Goal: Task Accomplishment & Management: Use online tool/utility

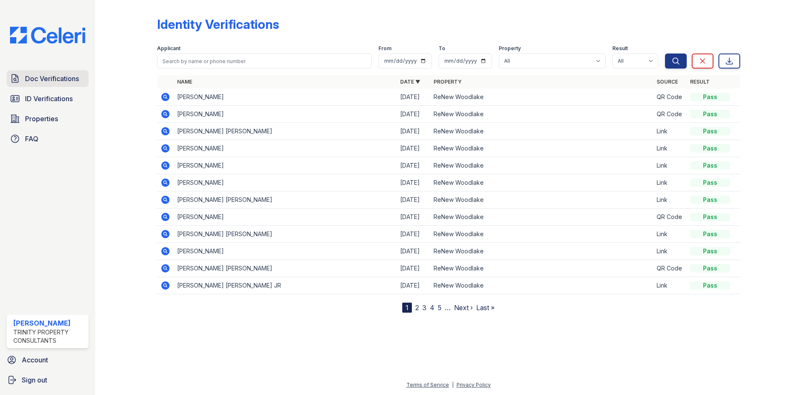
click at [31, 78] on span "Doc Verifications" at bounding box center [52, 78] width 54 height 10
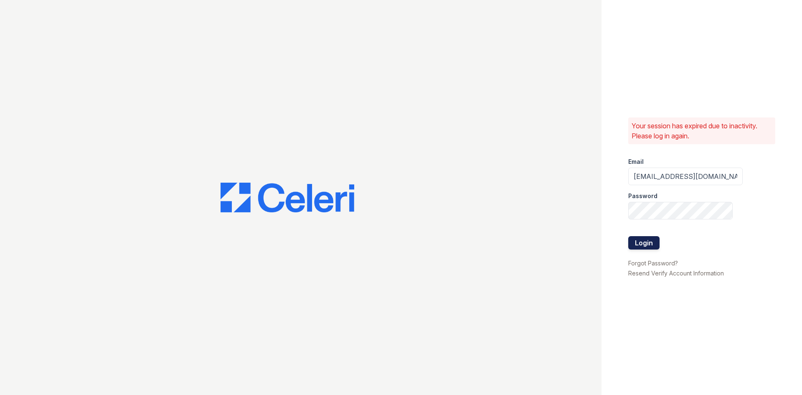
click at [642, 245] on button "Login" at bounding box center [643, 242] width 31 height 13
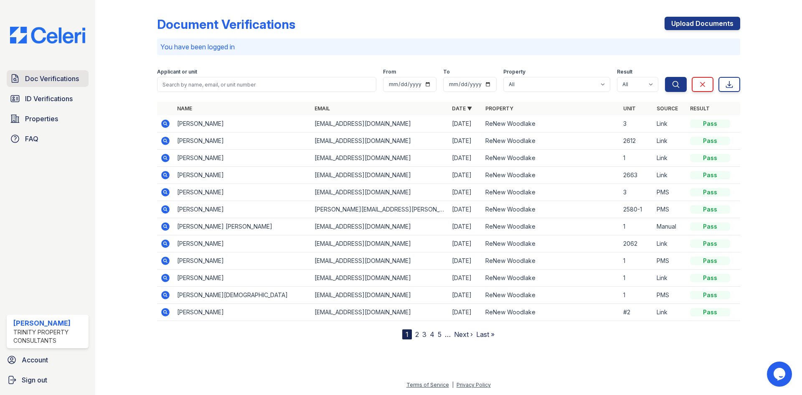
click at [32, 80] on span "Doc Verifications" at bounding box center [52, 78] width 54 height 10
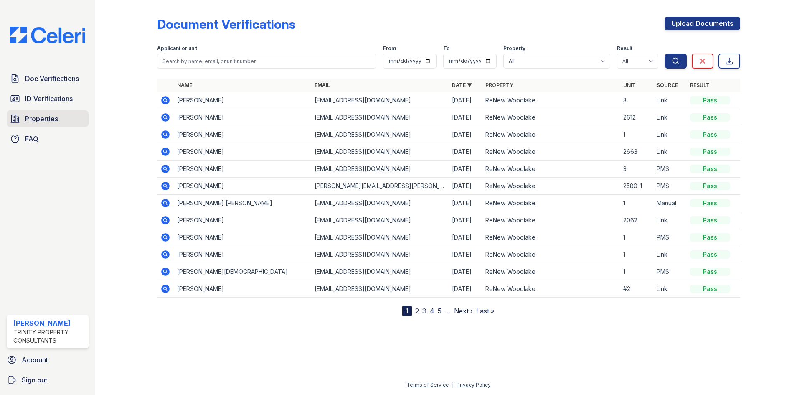
click at [30, 117] on span "Properties" at bounding box center [41, 119] width 33 height 10
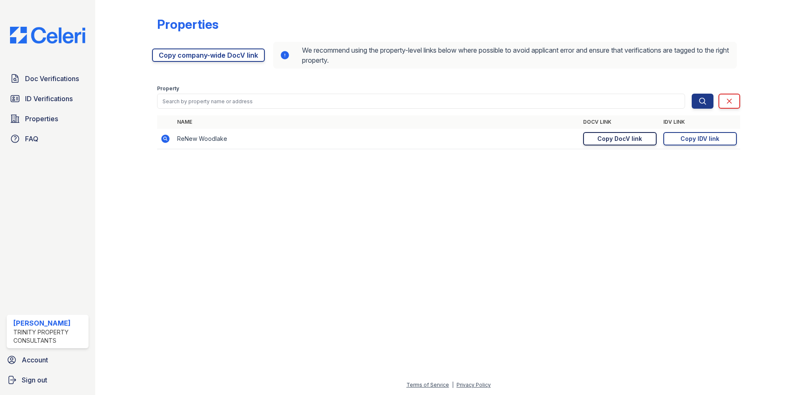
drag, startPoint x: 614, startPoint y: 141, endPoint x: 620, endPoint y: 142, distance: 6.5
click at [614, 141] on div "Copy DocV link" at bounding box center [619, 138] width 45 height 8
click at [42, 79] on span "Doc Verifications" at bounding box center [52, 78] width 54 height 10
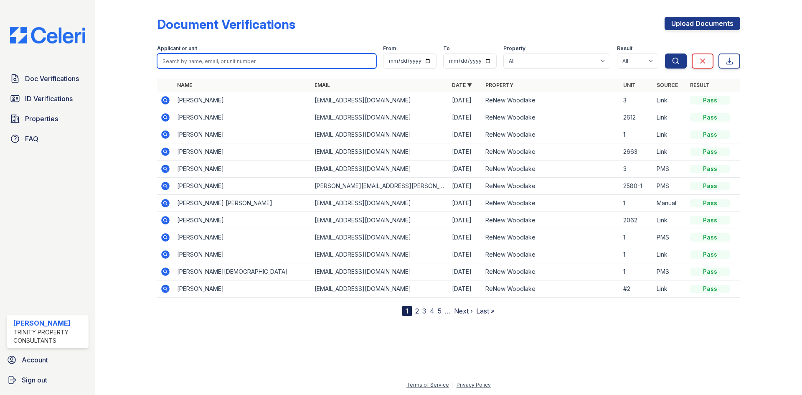
click at [232, 61] on input "search" at bounding box center [266, 60] width 219 height 15
type input "[PERSON_NAME]"
click at [665, 53] on button "Search" at bounding box center [676, 60] width 22 height 15
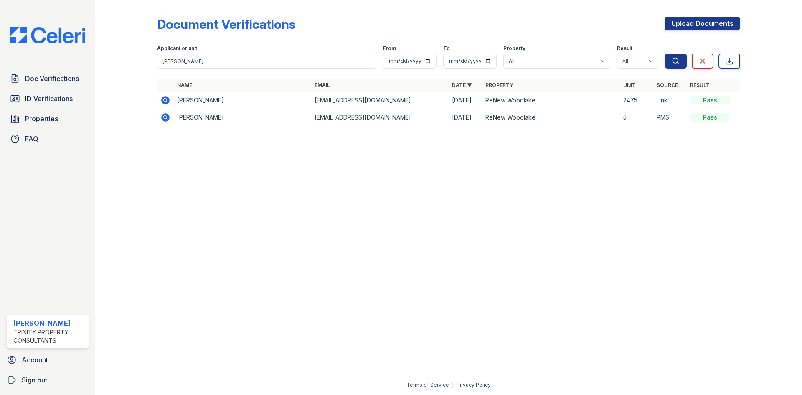
click at [164, 100] on icon at bounding box center [165, 100] width 2 height 2
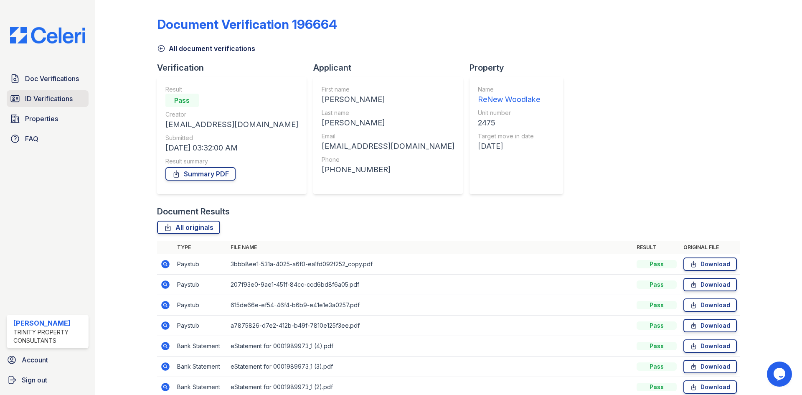
click at [30, 97] on span "ID Verifications" at bounding box center [49, 99] width 48 height 10
